Goal: Task Accomplishment & Management: Manage account settings

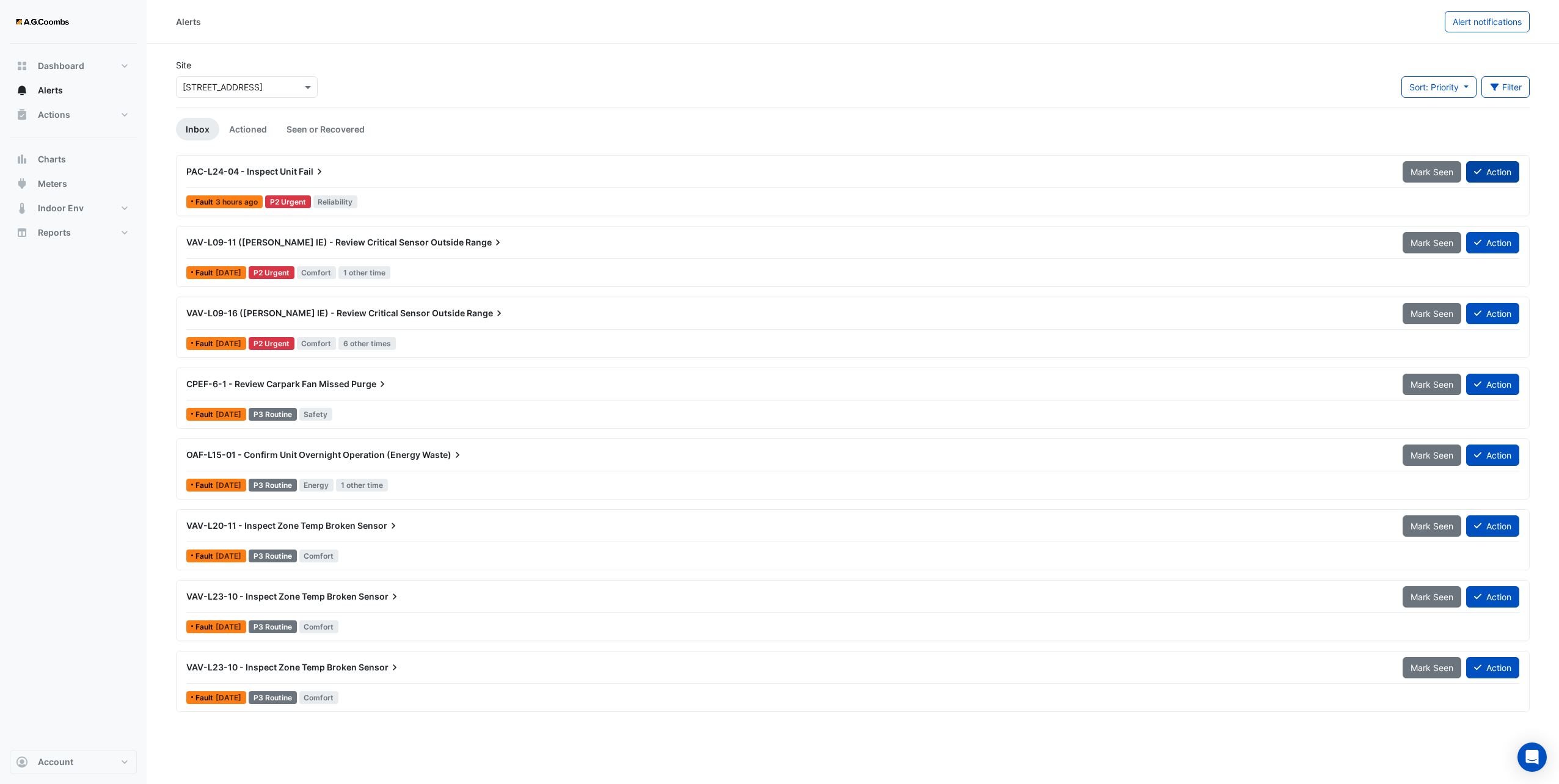
click at [775, 167] on button "Action" at bounding box center [1492, 171] width 53 height 21
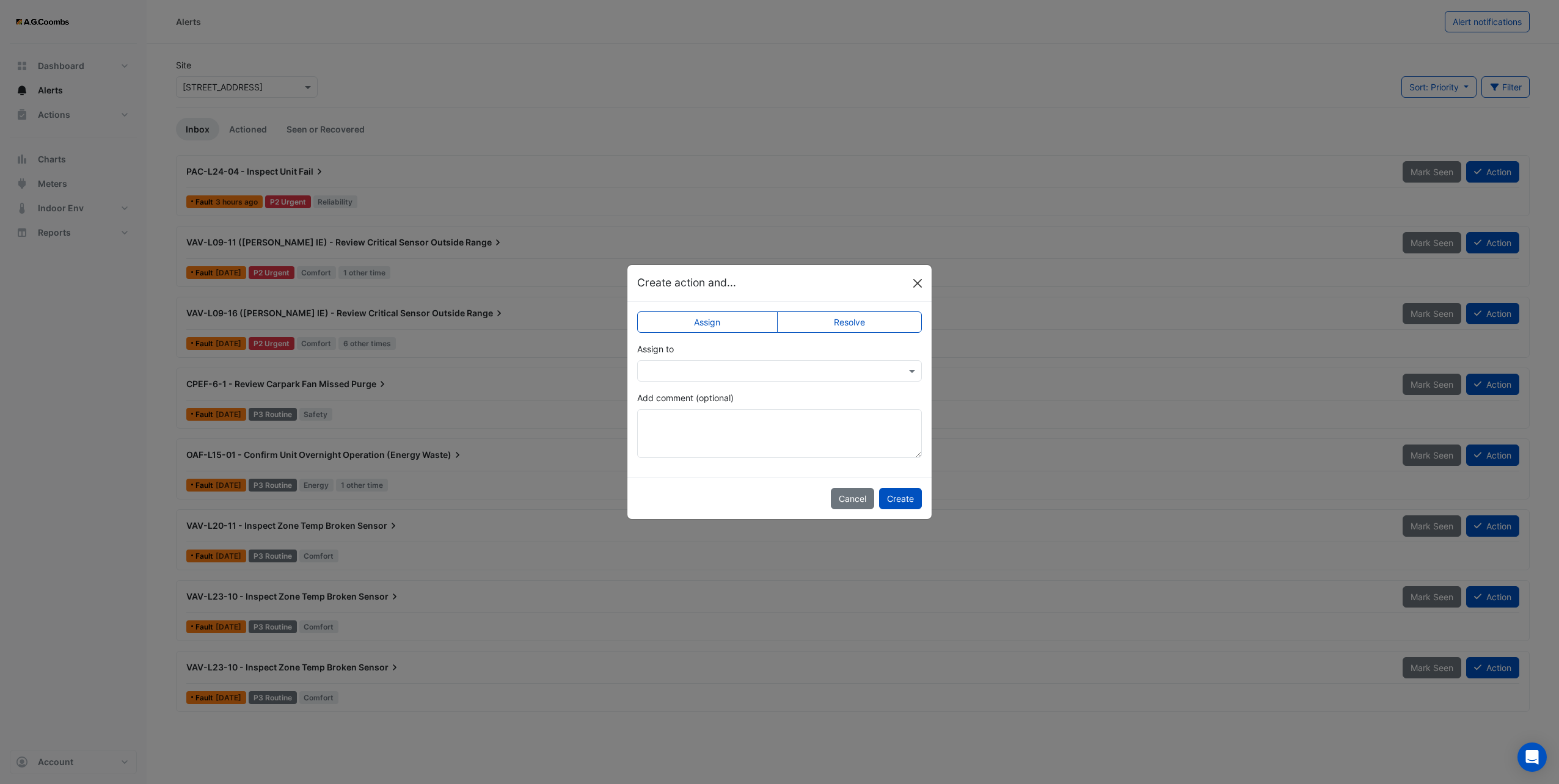
click at [775, 286] on button "Close" at bounding box center [917, 283] width 18 height 18
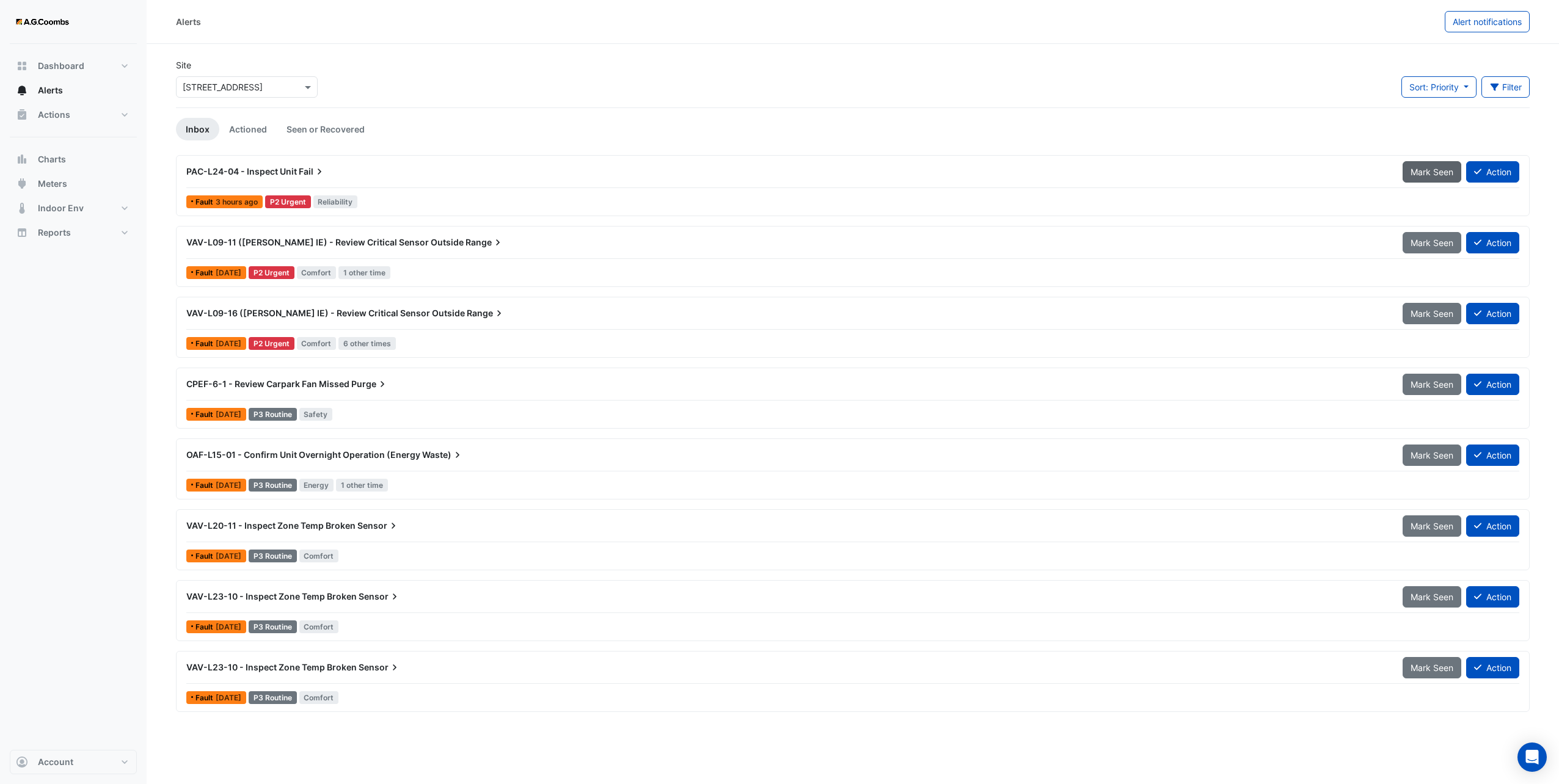
click at [775, 173] on span "Mark Seen" at bounding box center [1431, 171] width 43 height 10
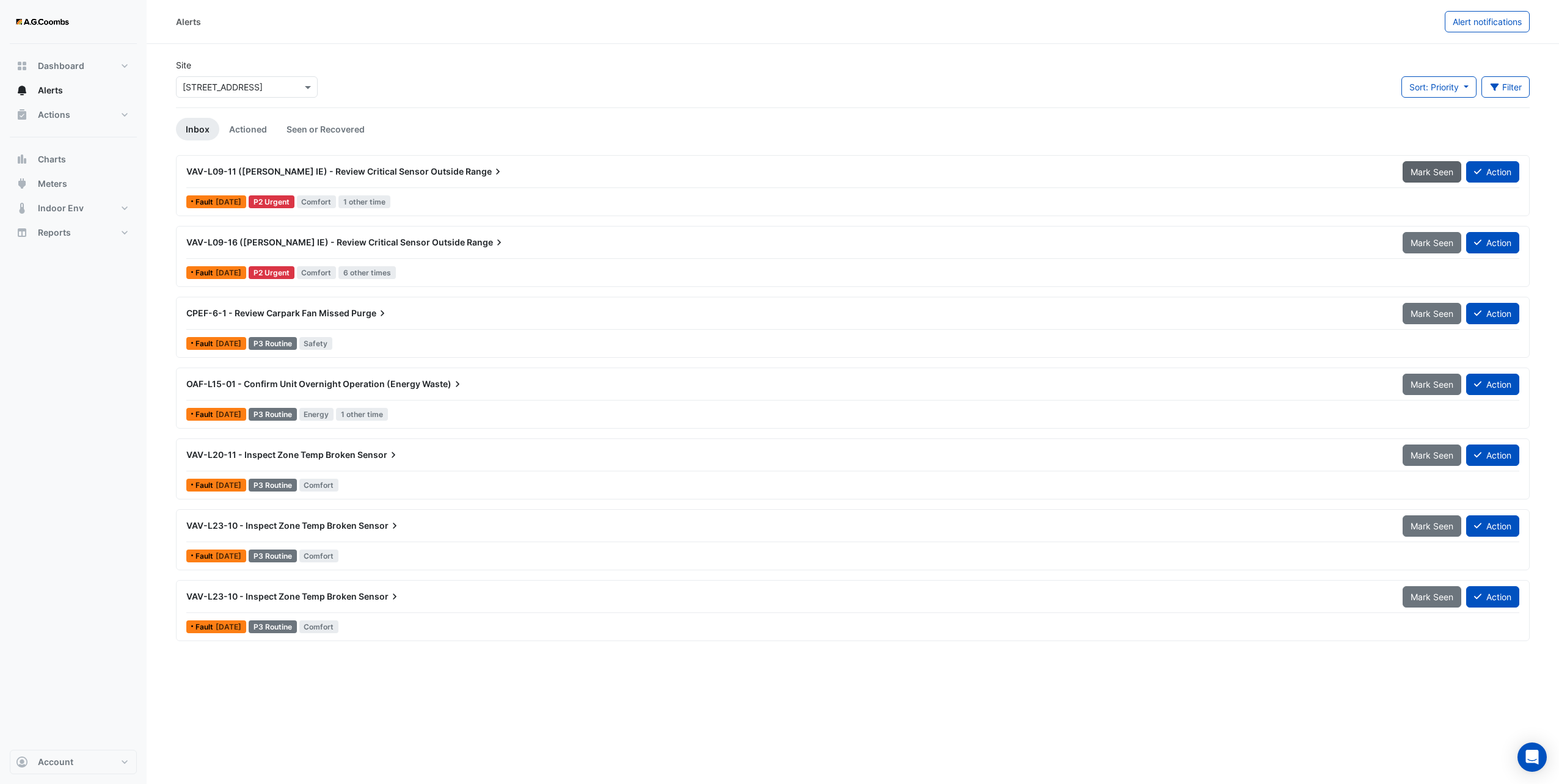
click at [775, 174] on span "Mark Seen" at bounding box center [1431, 171] width 43 height 10
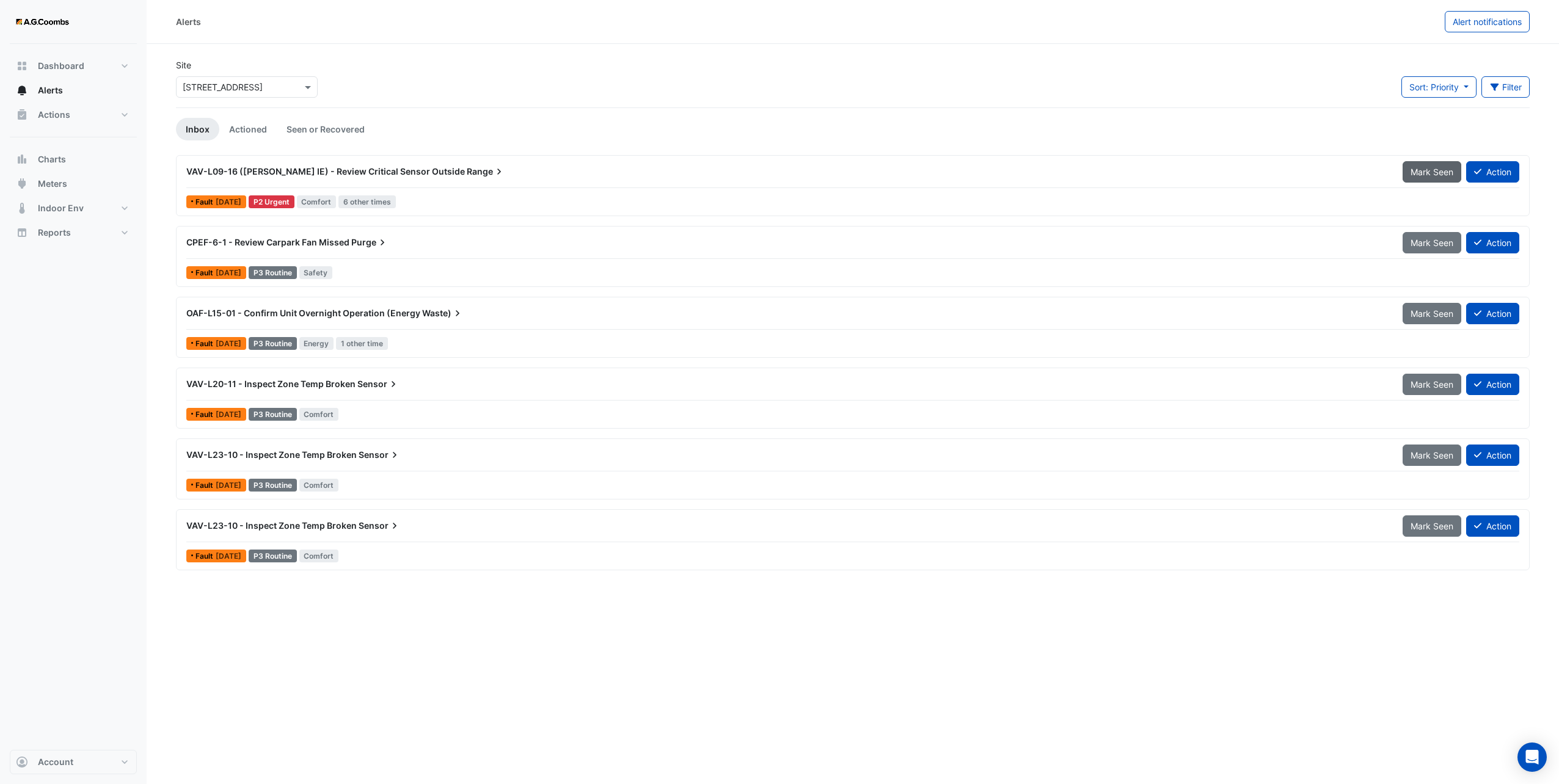
click at [775, 167] on span "Mark Seen" at bounding box center [1431, 171] width 43 height 10
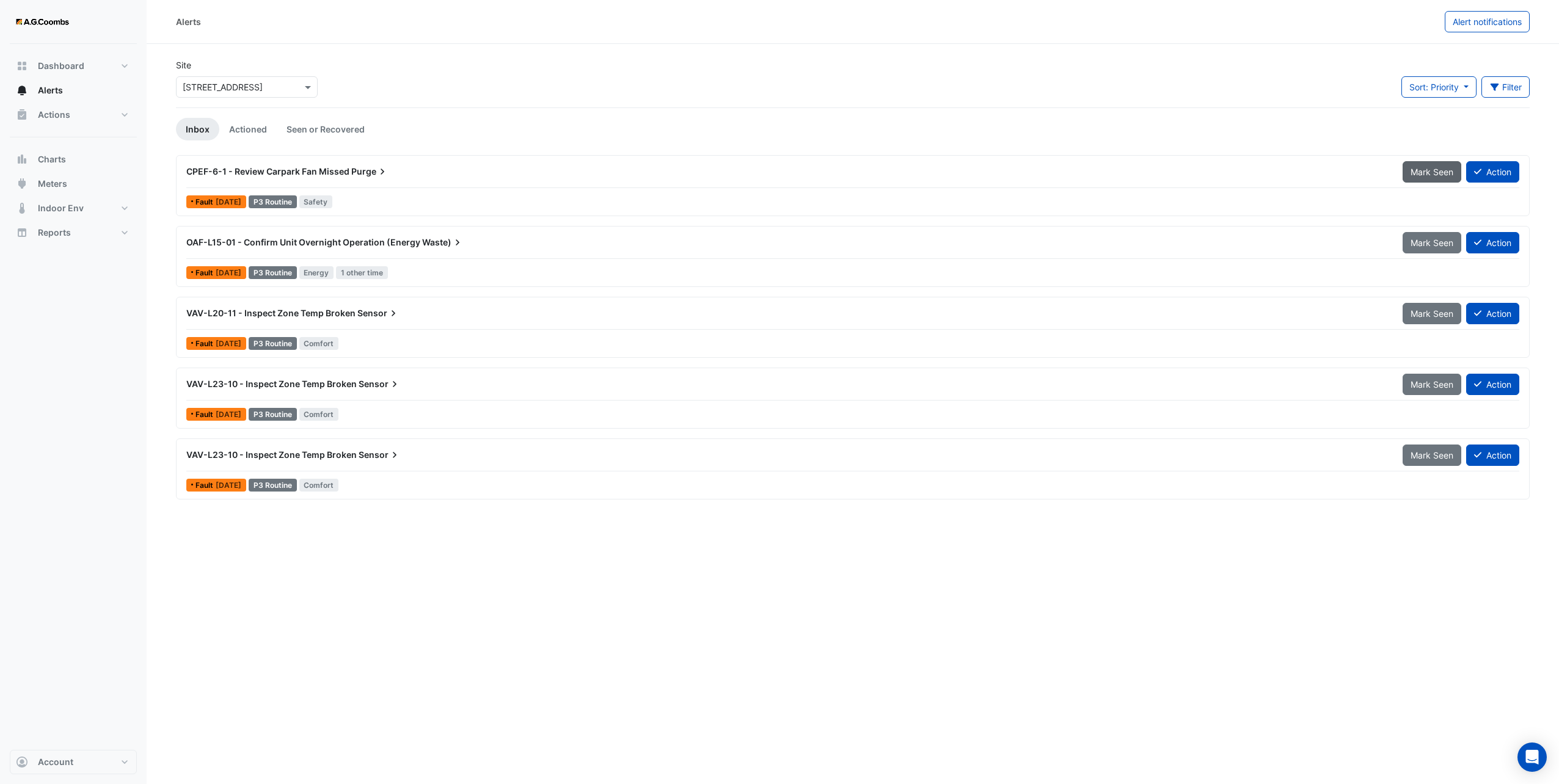
click at [775, 167] on span "Mark Seen" at bounding box center [1431, 171] width 43 height 10
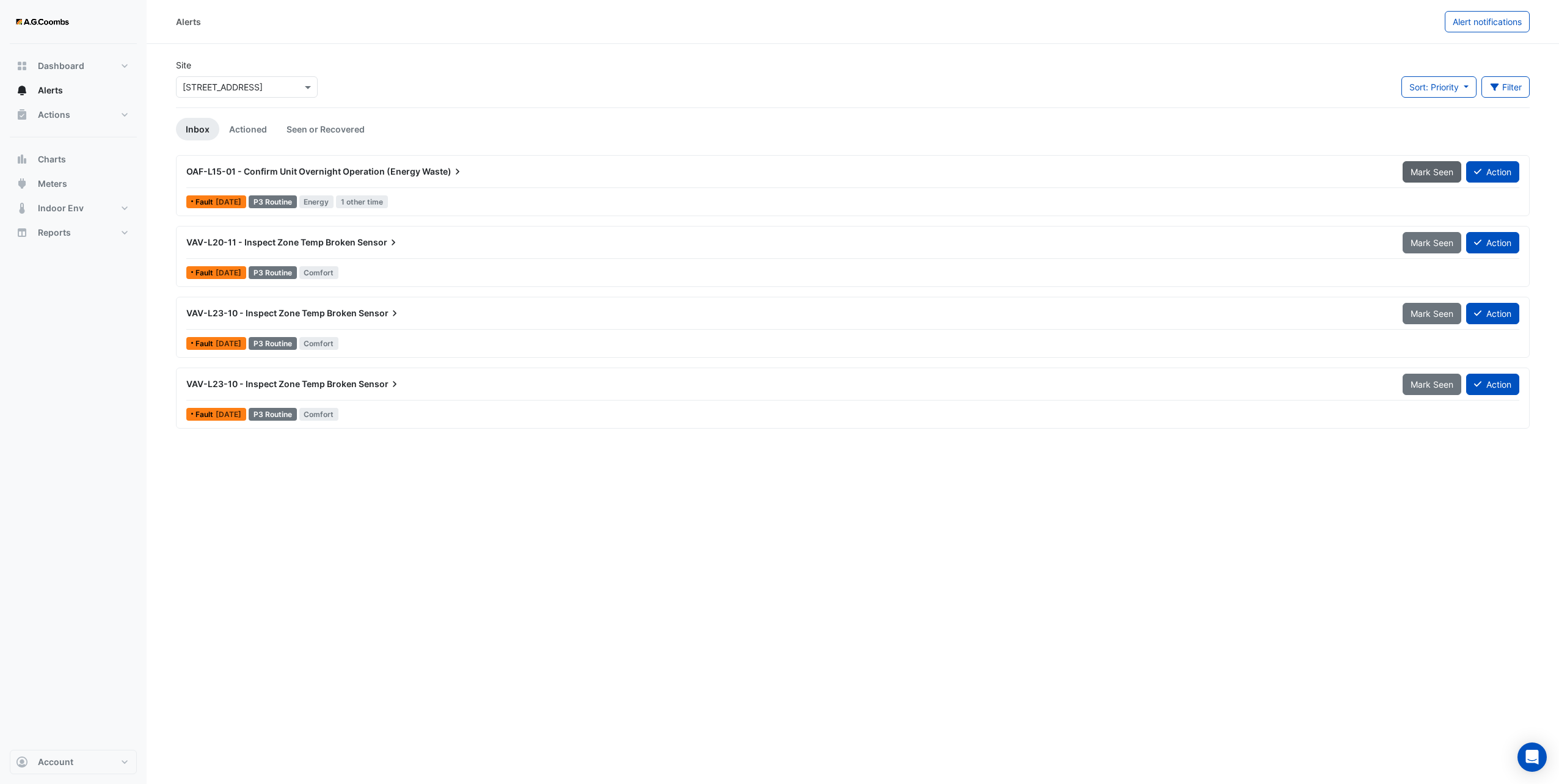
click at [775, 164] on button "Mark Seen" at bounding box center [1432, 171] width 58 height 21
click at [775, 170] on span "Mark Seen" at bounding box center [1431, 171] width 43 height 10
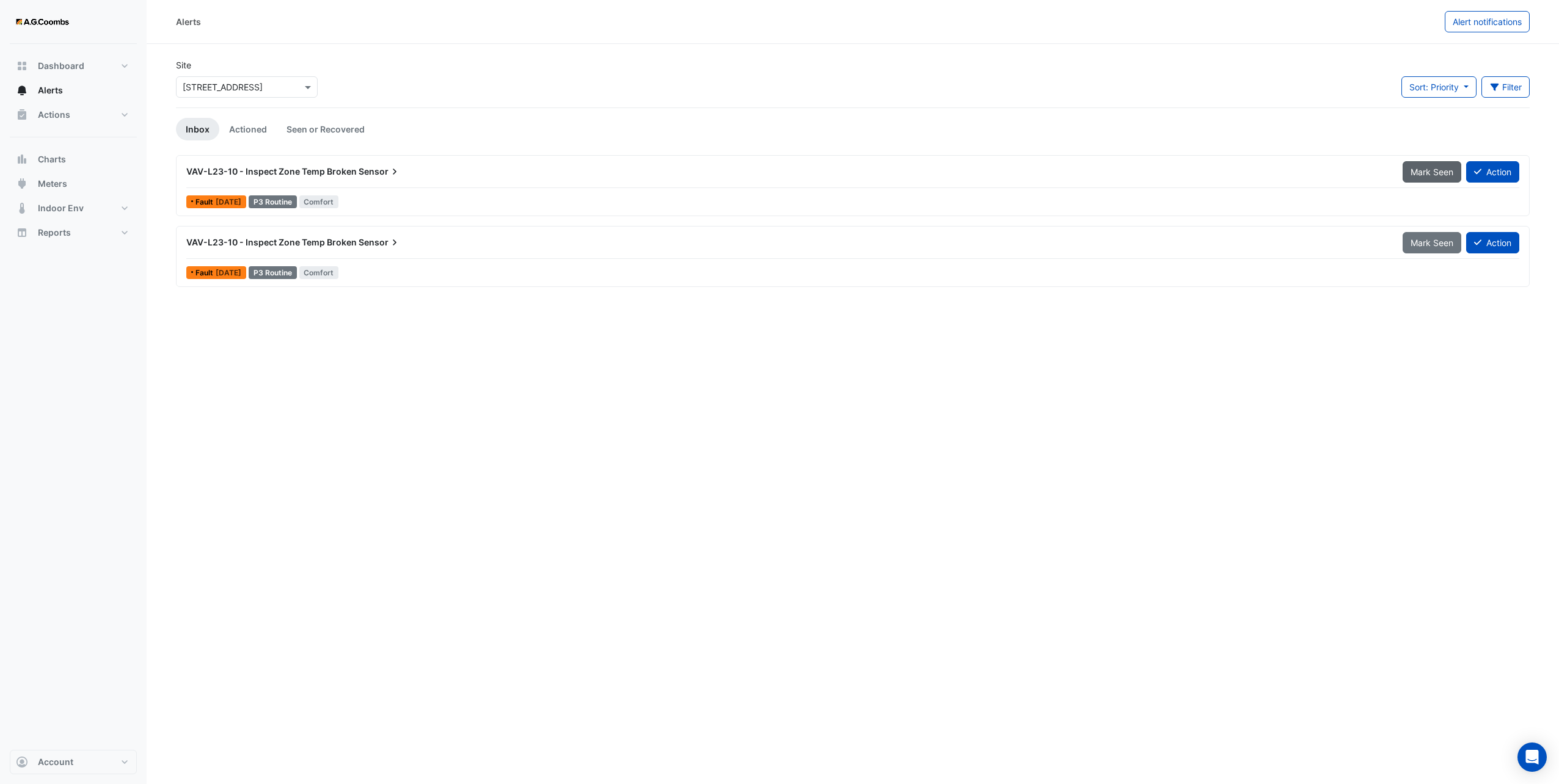
click at [775, 170] on span "Mark Seen" at bounding box center [1431, 171] width 43 height 10
click at [775, 175] on span "Mark Seen" at bounding box center [1431, 171] width 43 height 10
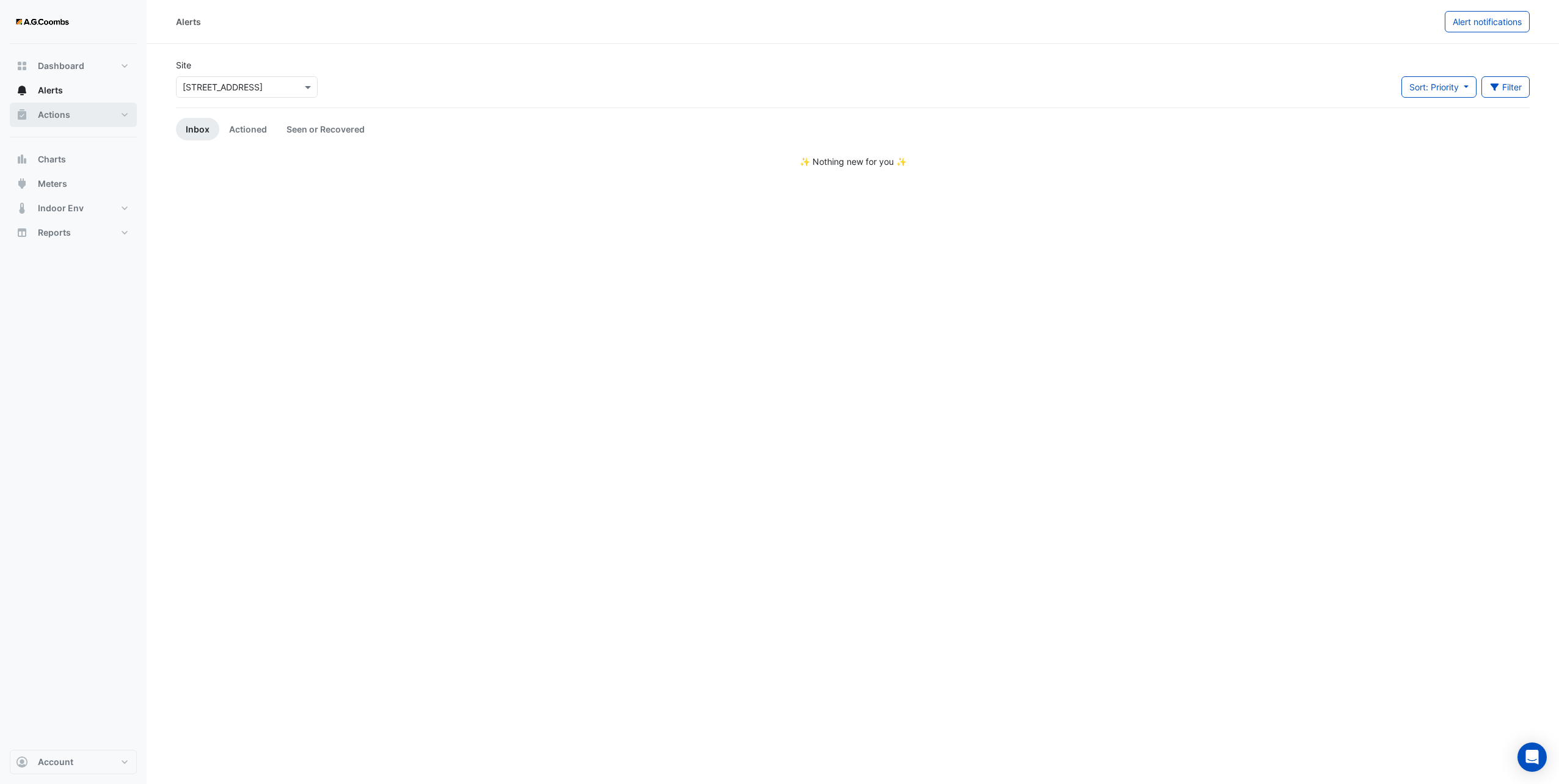
click at [48, 116] on span "Actions" at bounding box center [53, 114] width 32 height 12
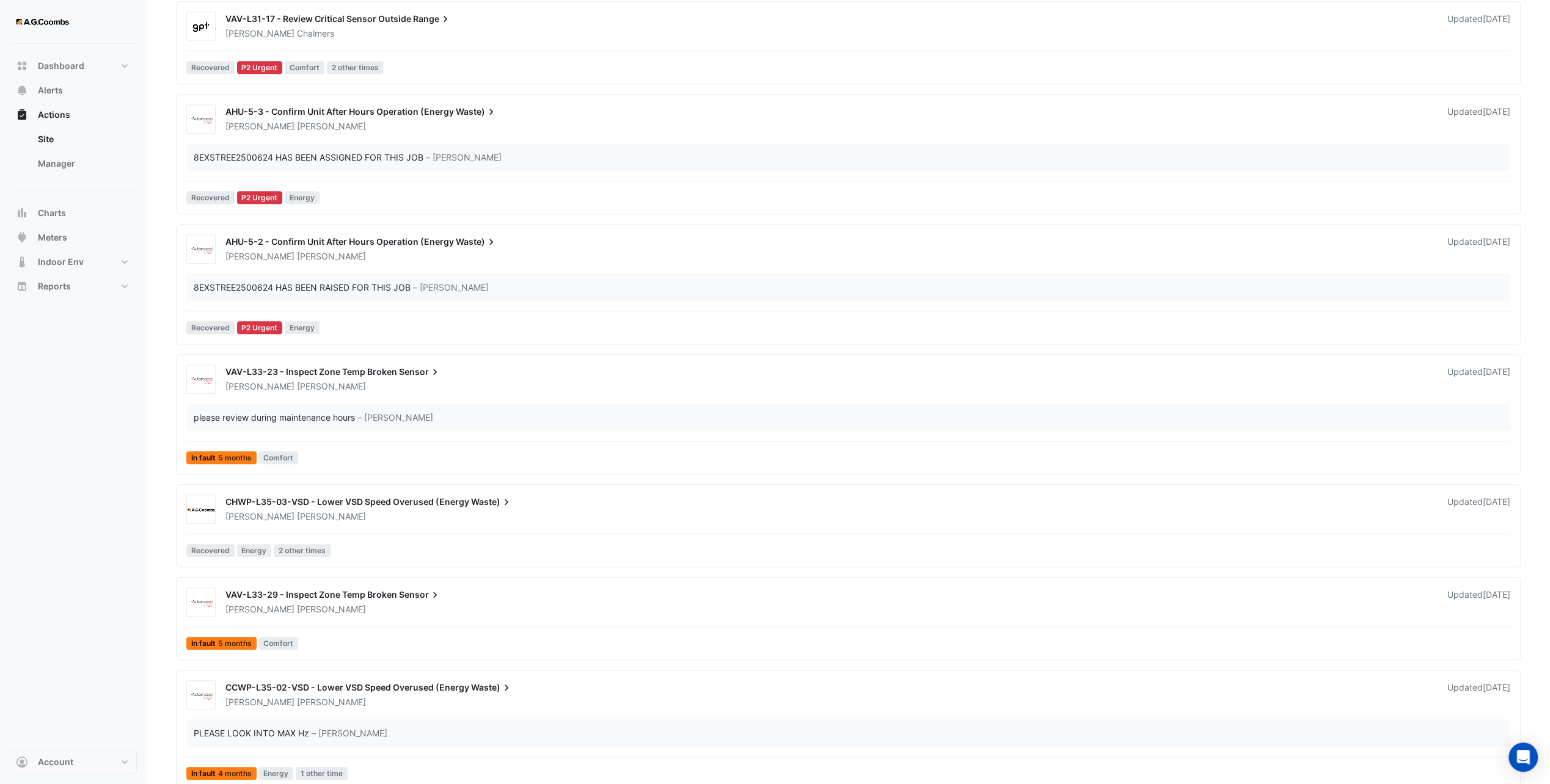
scroll to position [609, 0]
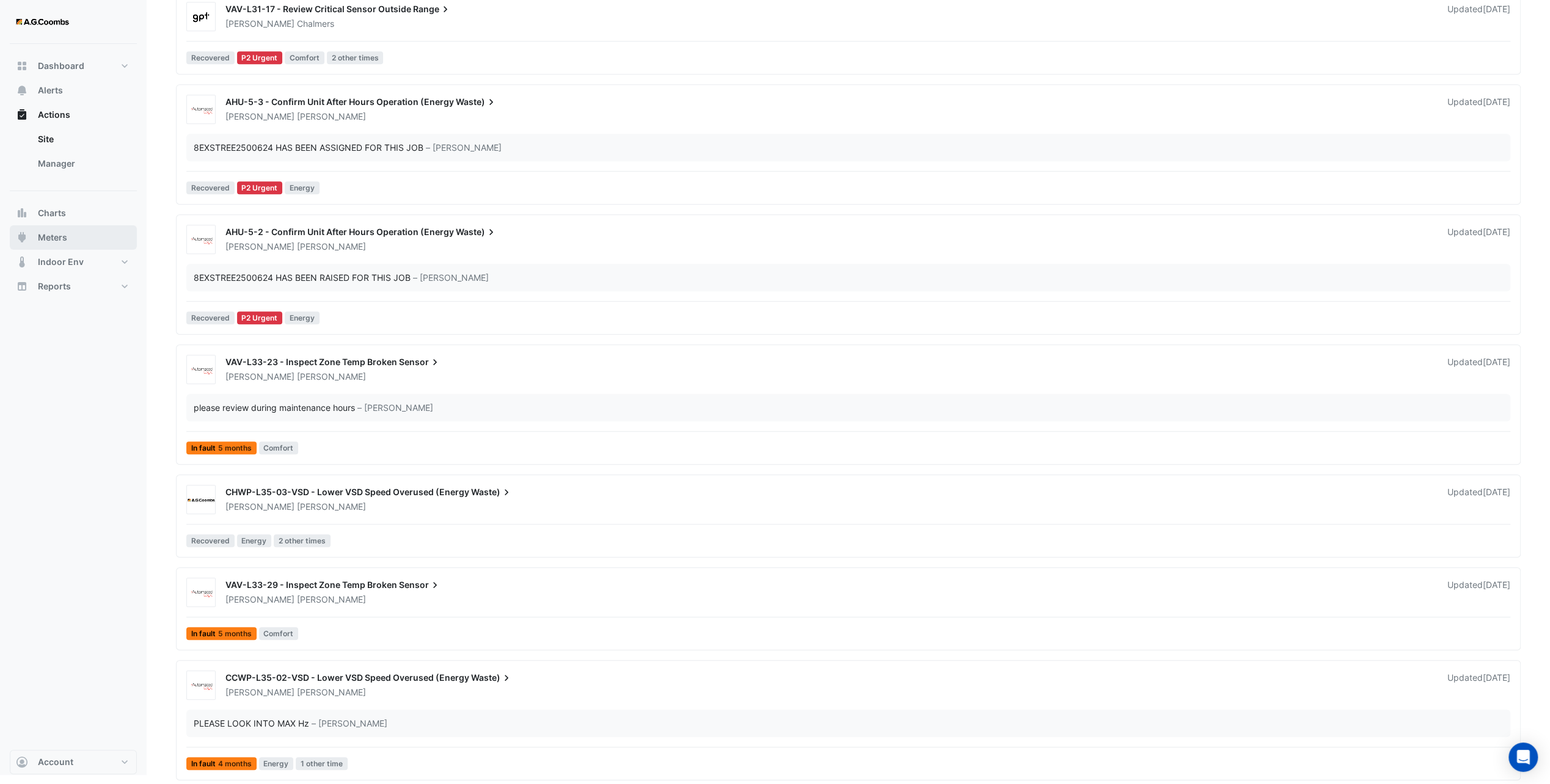
click at [54, 235] on span "Meters" at bounding box center [52, 237] width 29 height 12
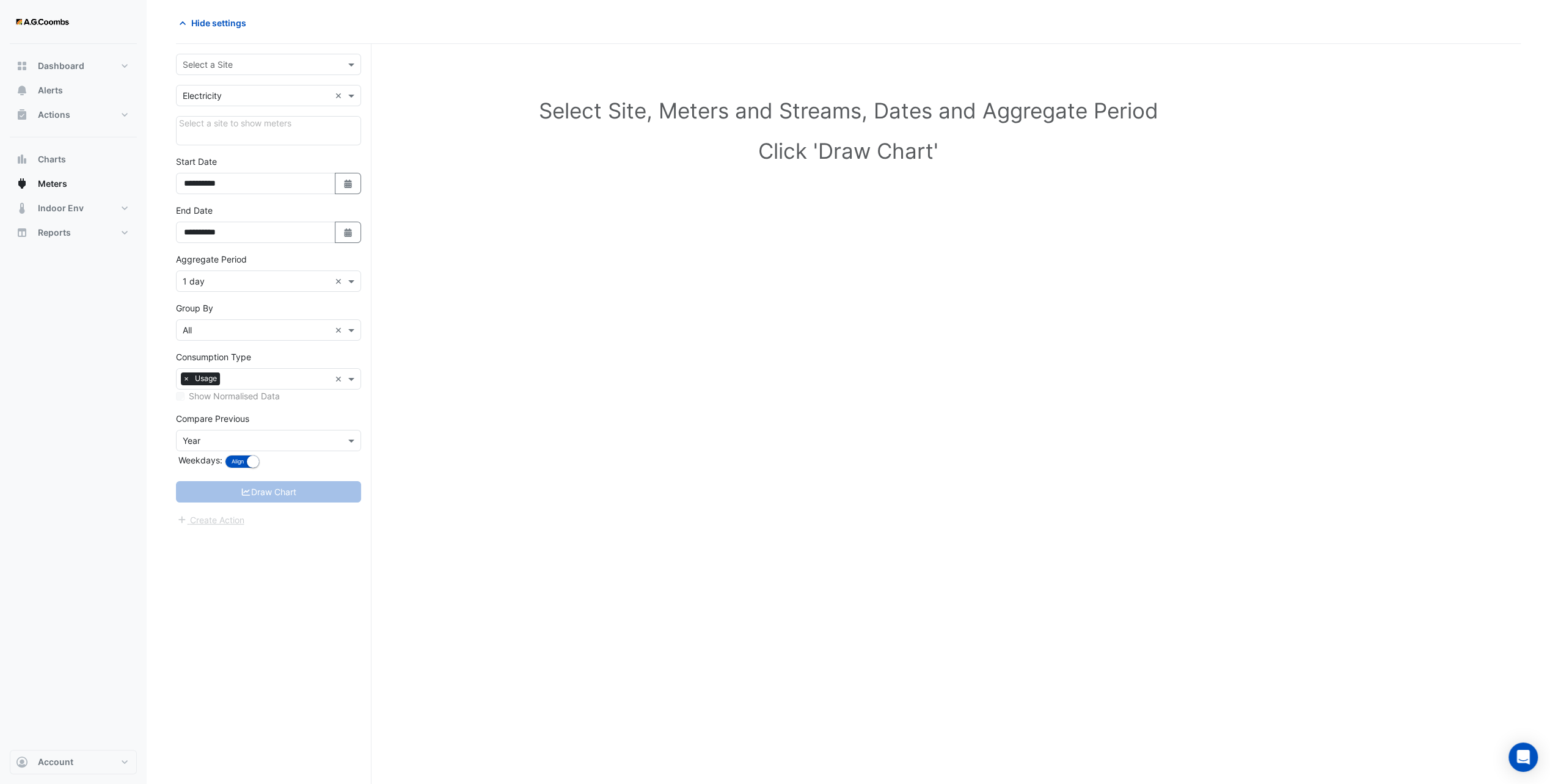
scroll to position [46, 0]
click at [72, 68] on span "Dashboard" at bounding box center [60, 66] width 47 height 12
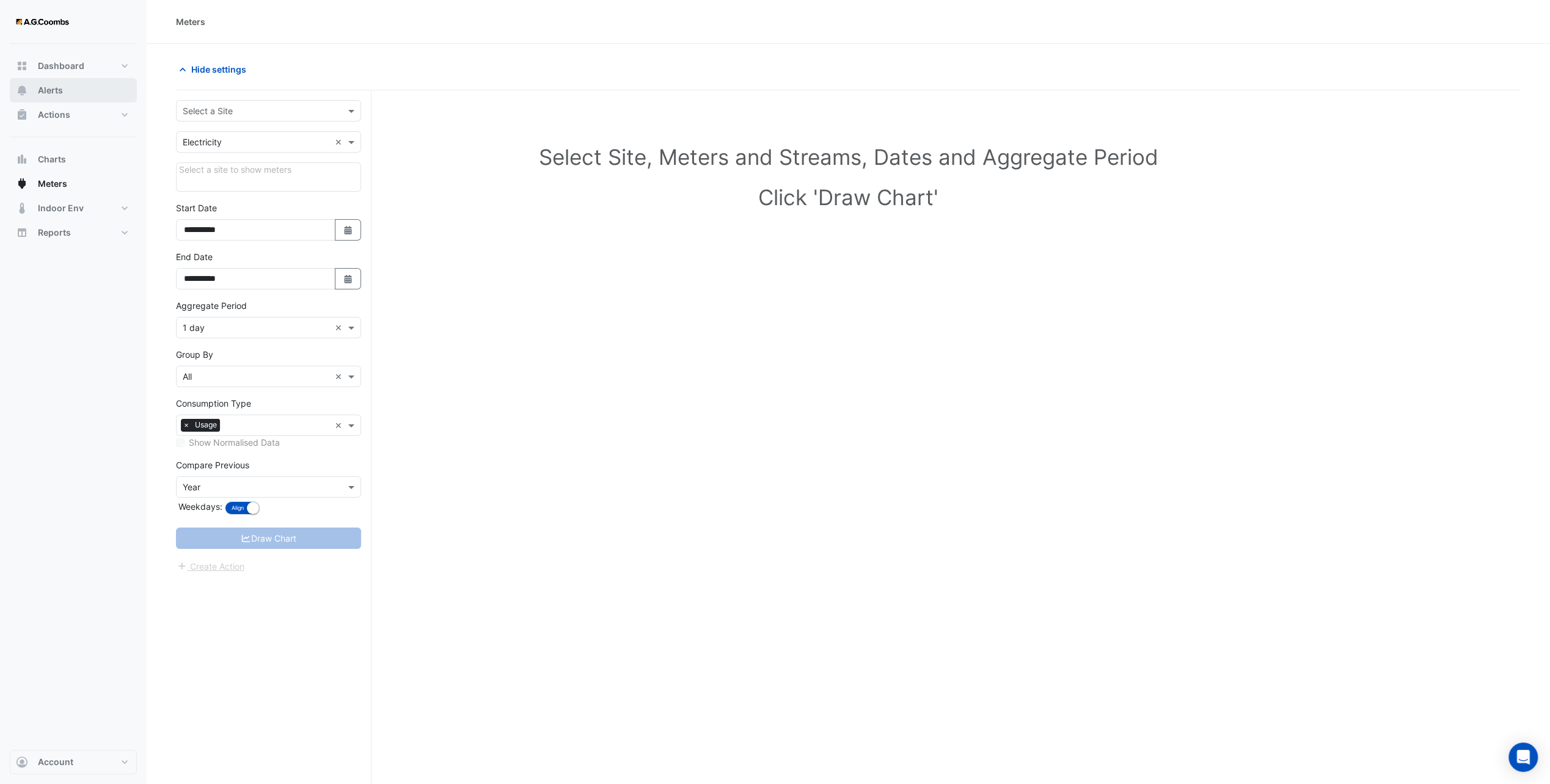
click at [48, 90] on span "Alerts" at bounding box center [49, 90] width 25 height 12
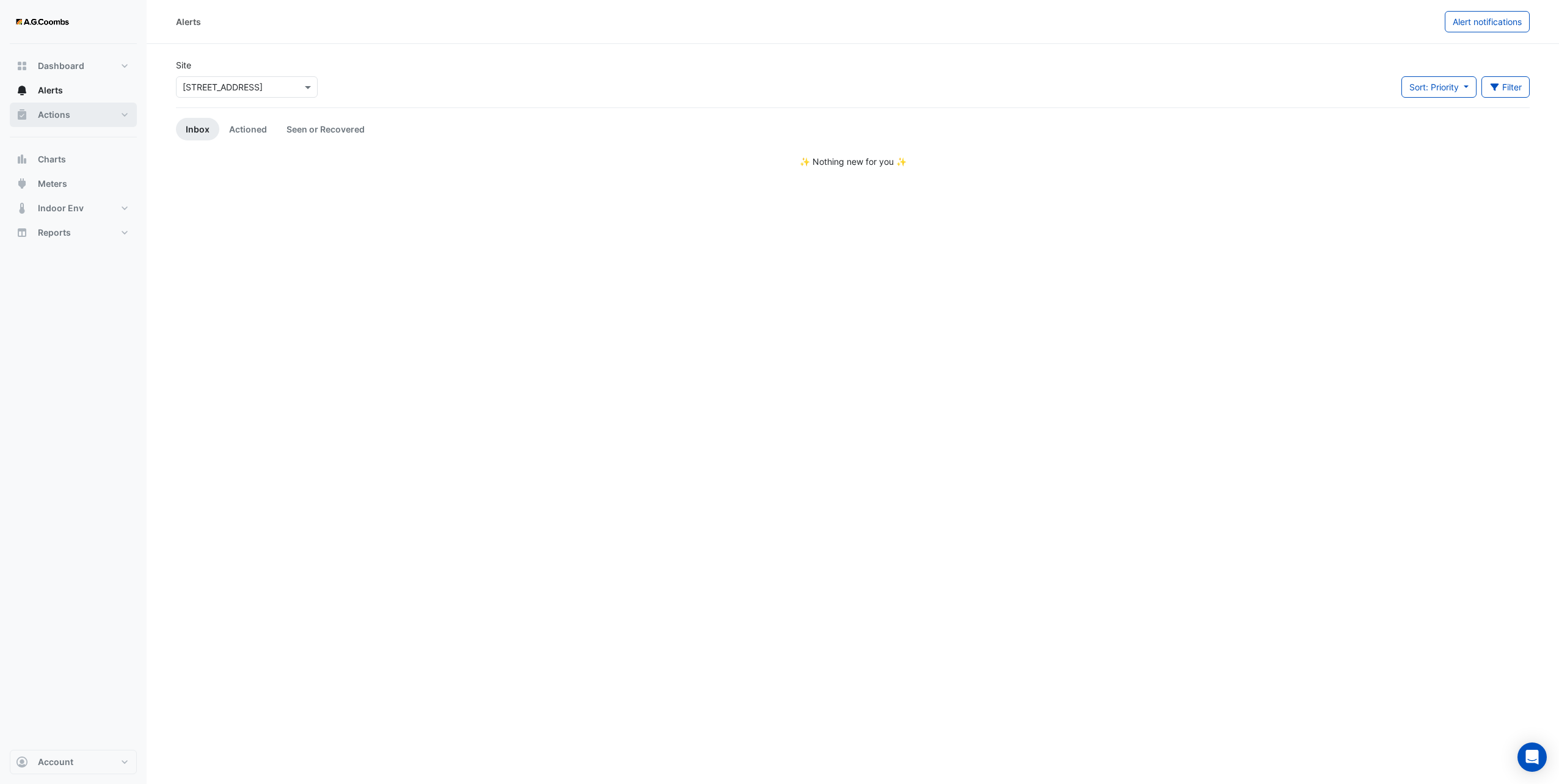
click at [50, 111] on span "Actions" at bounding box center [53, 114] width 32 height 12
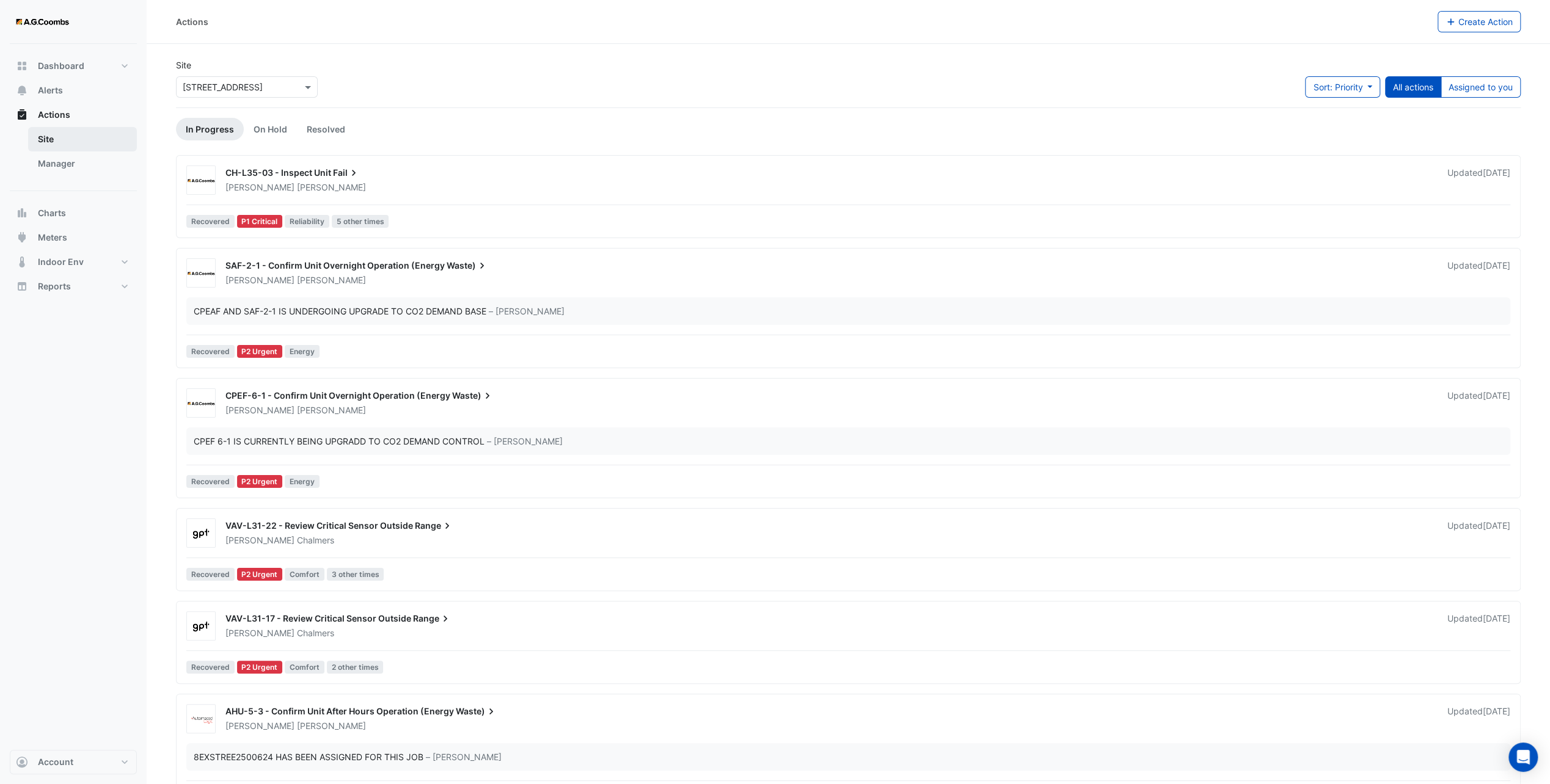
click at [47, 138] on link "Site" at bounding box center [82, 139] width 109 height 25
click at [57, 160] on link "Manager" at bounding box center [82, 164] width 109 height 25
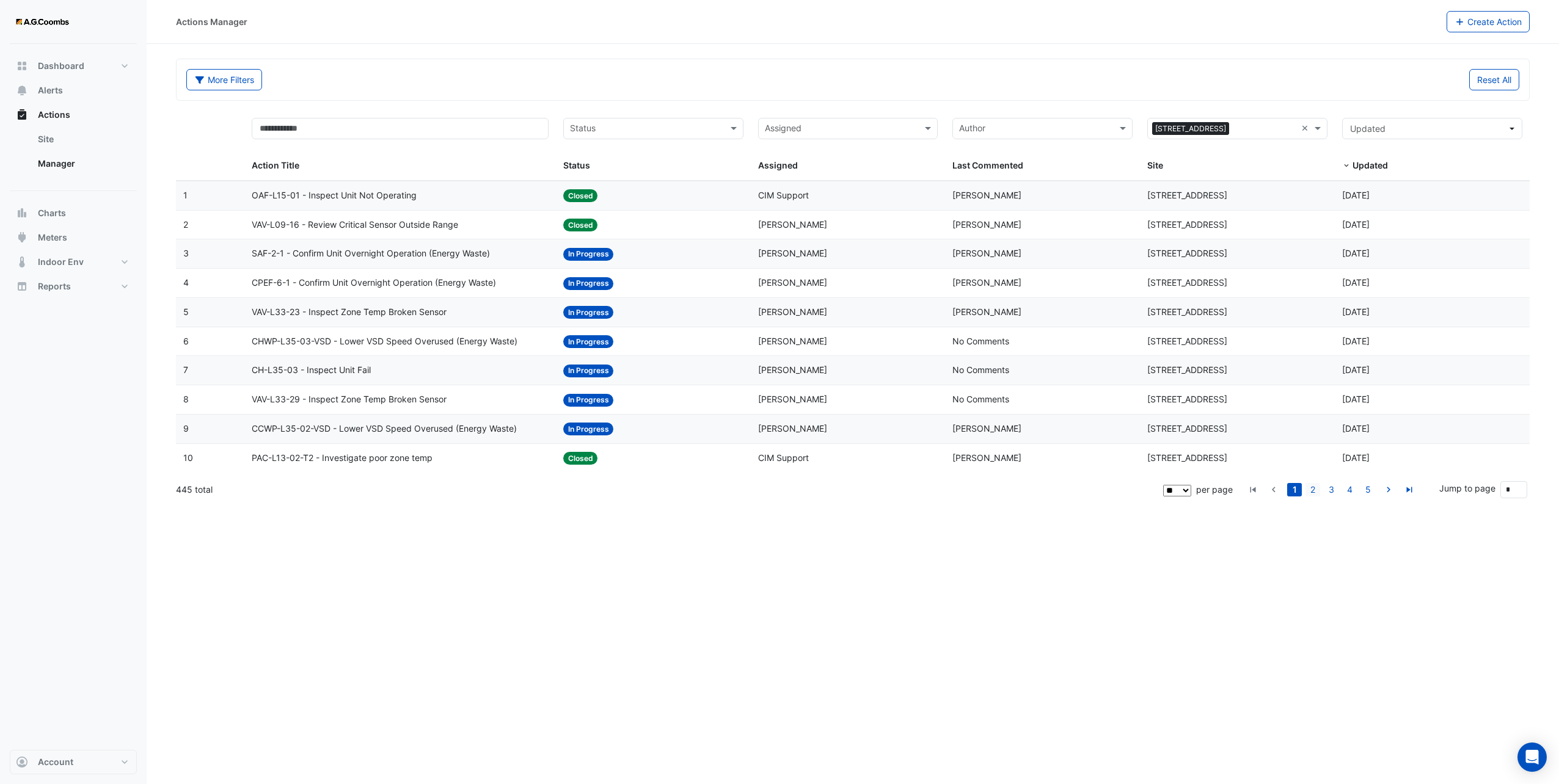
click at [775, 485] on link "2" at bounding box center [1312, 490] width 15 height 14
